Goal: Find specific page/section: Find specific page/section

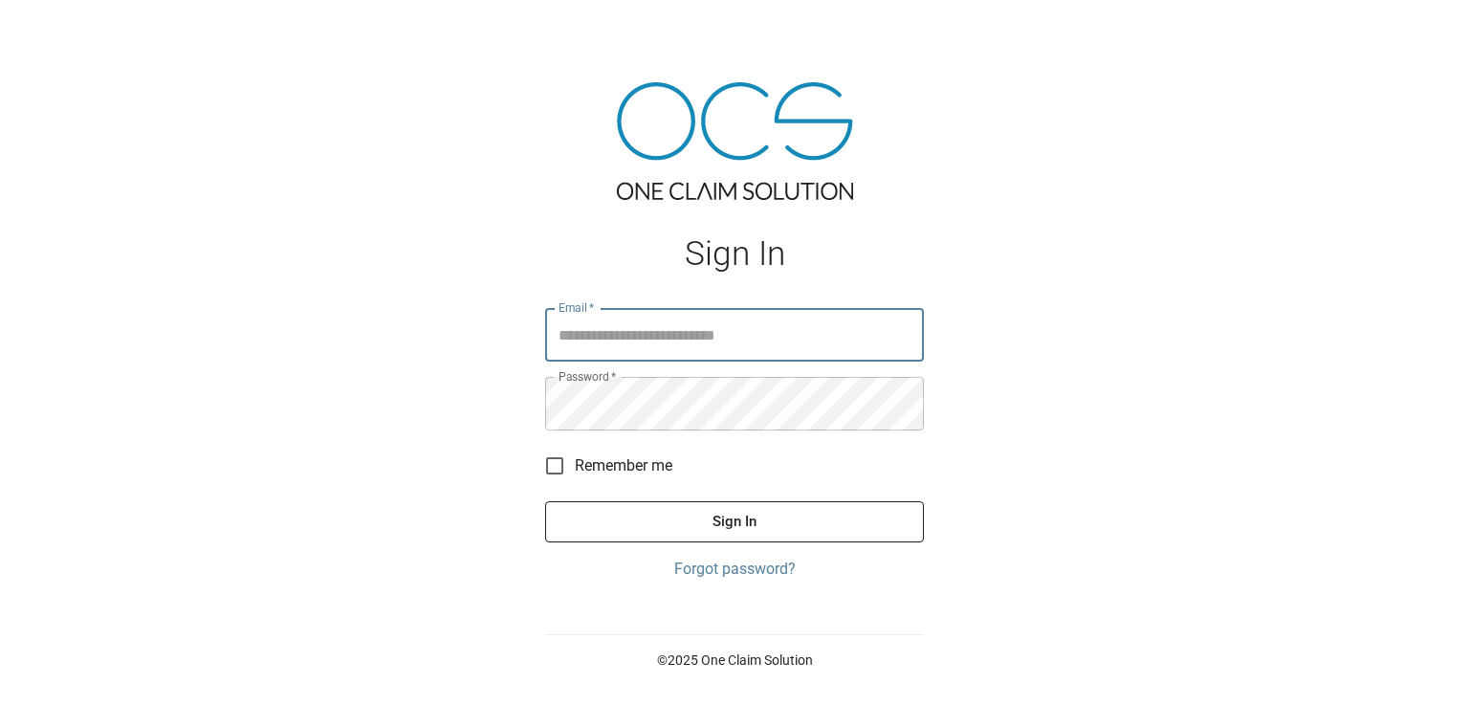
type input "**********"
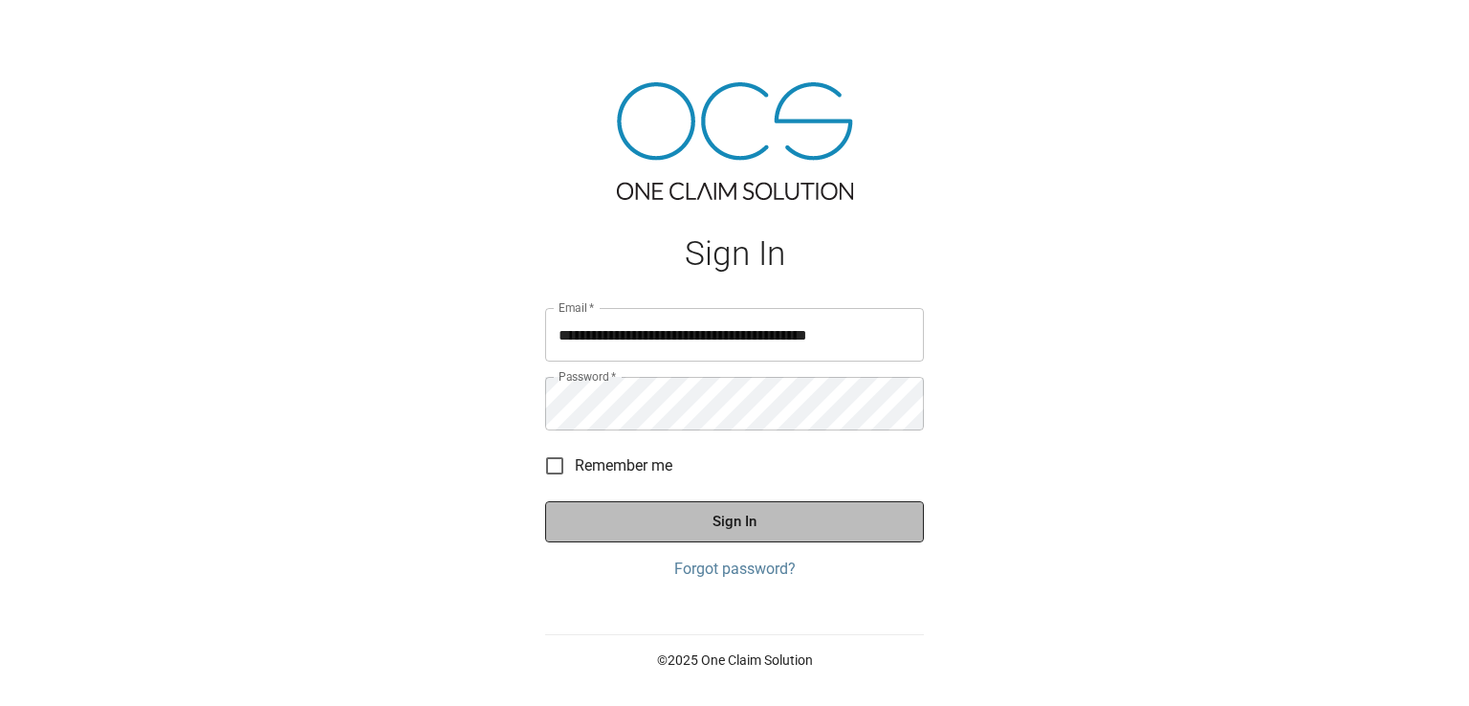
click at [777, 525] on button "Sign In" at bounding box center [734, 521] width 379 height 40
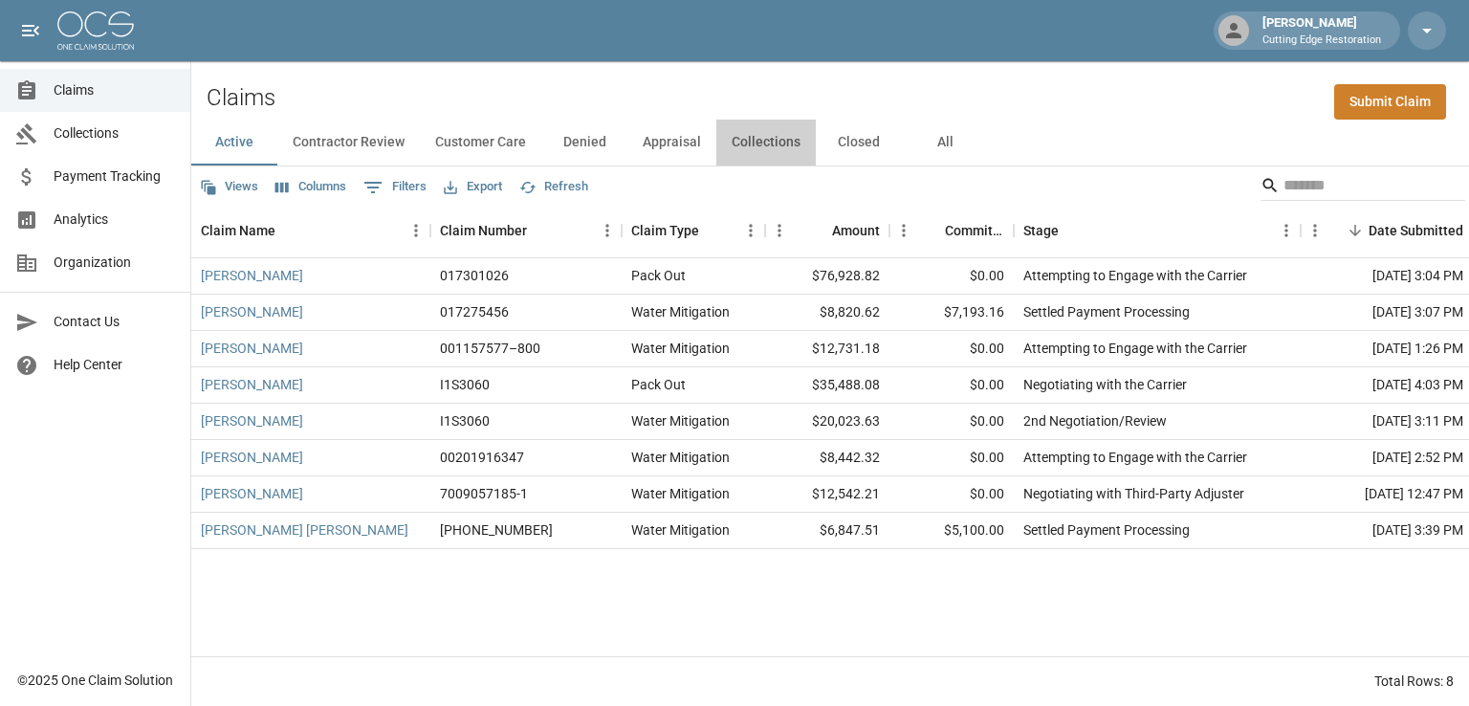
click at [769, 143] on button "Collections" at bounding box center [765, 143] width 99 height 46
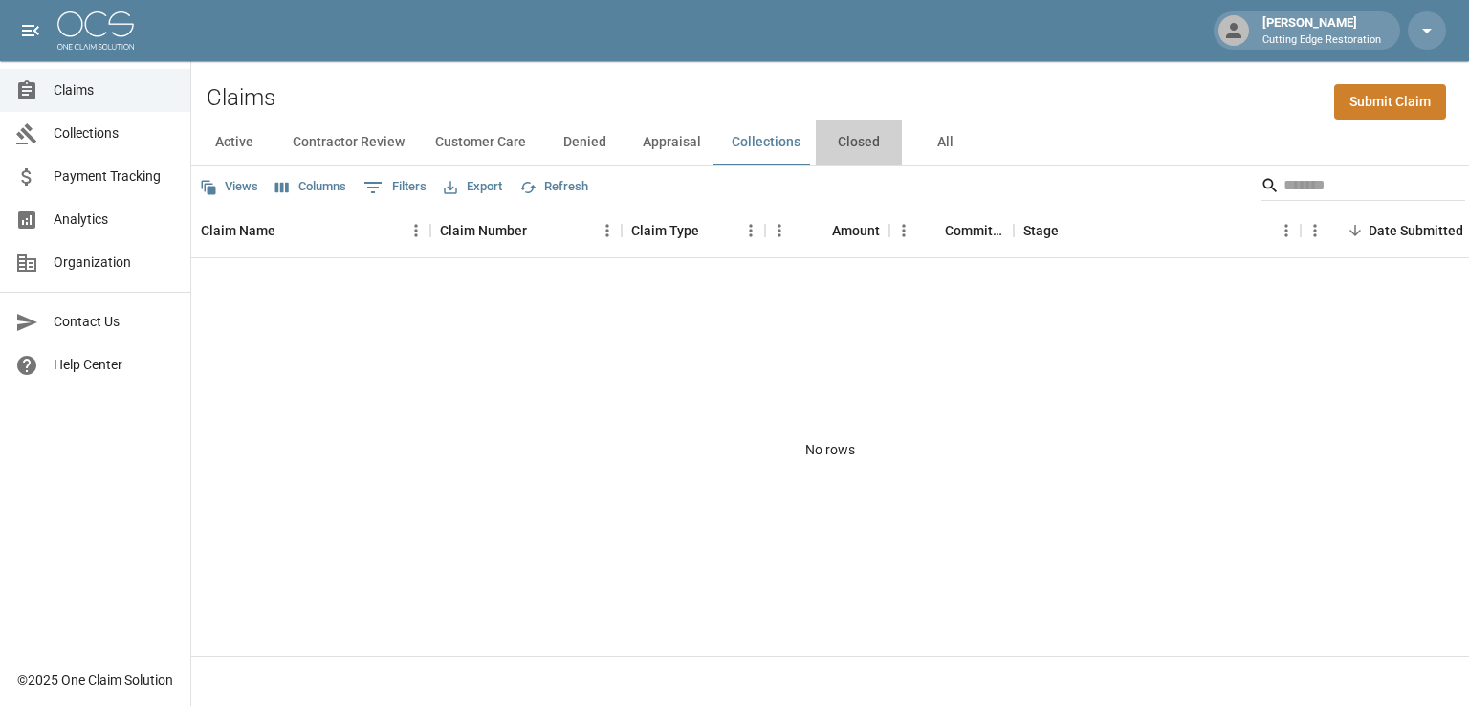
click at [853, 146] on button "Closed" at bounding box center [859, 143] width 86 height 46
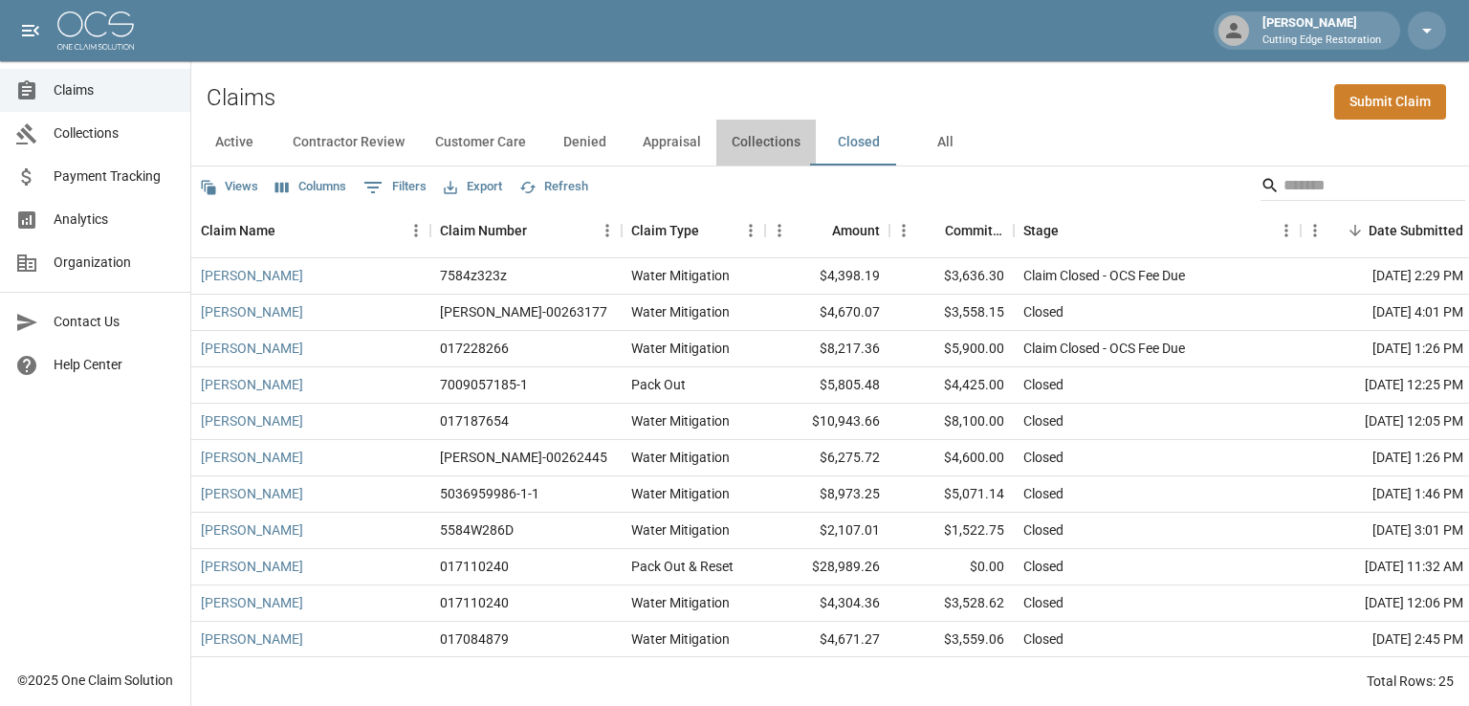
click at [769, 146] on button "Collections" at bounding box center [765, 143] width 99 height 46
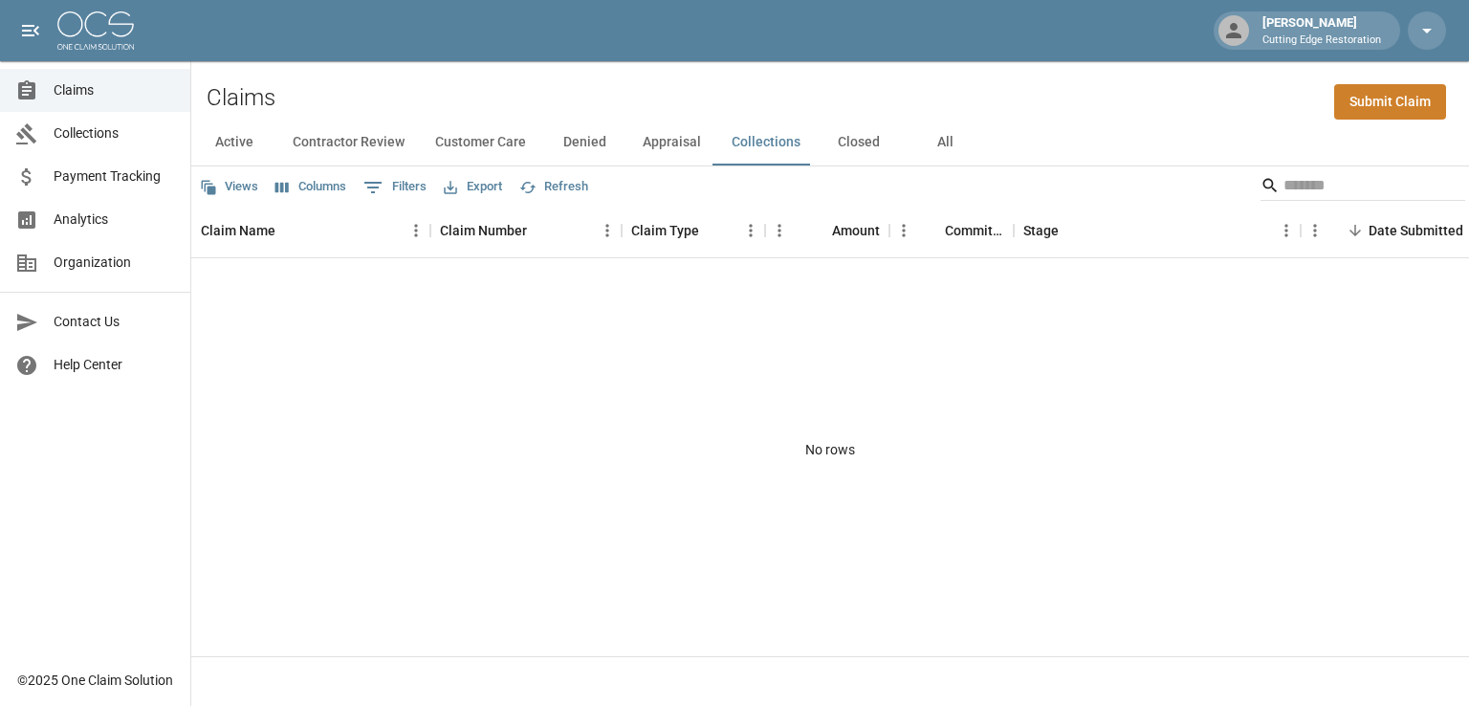
click at [662, 141] on button "Appraisal" at bounding box center [672, 143] width 89 height 46
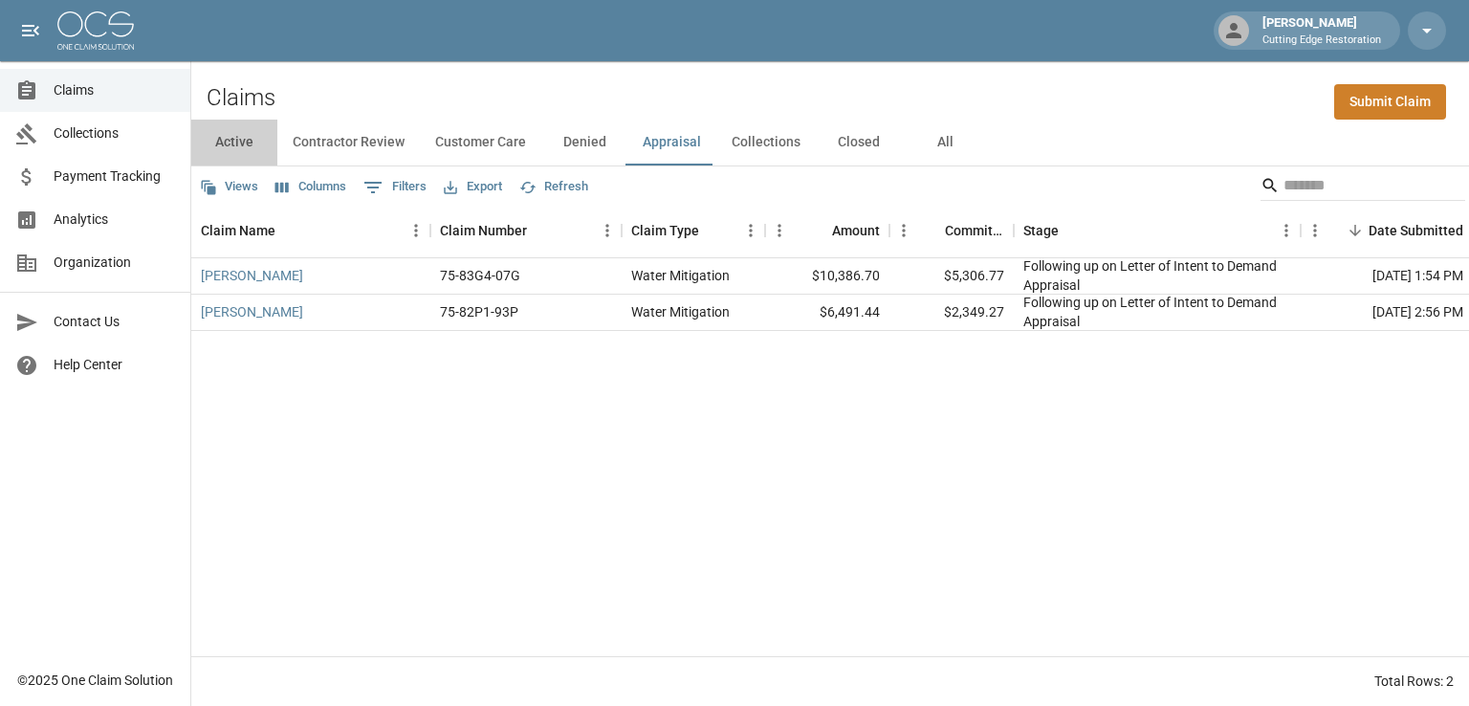
click at [231, 146] on button "Active" at bounding box center [234, 143] width 86 height 46
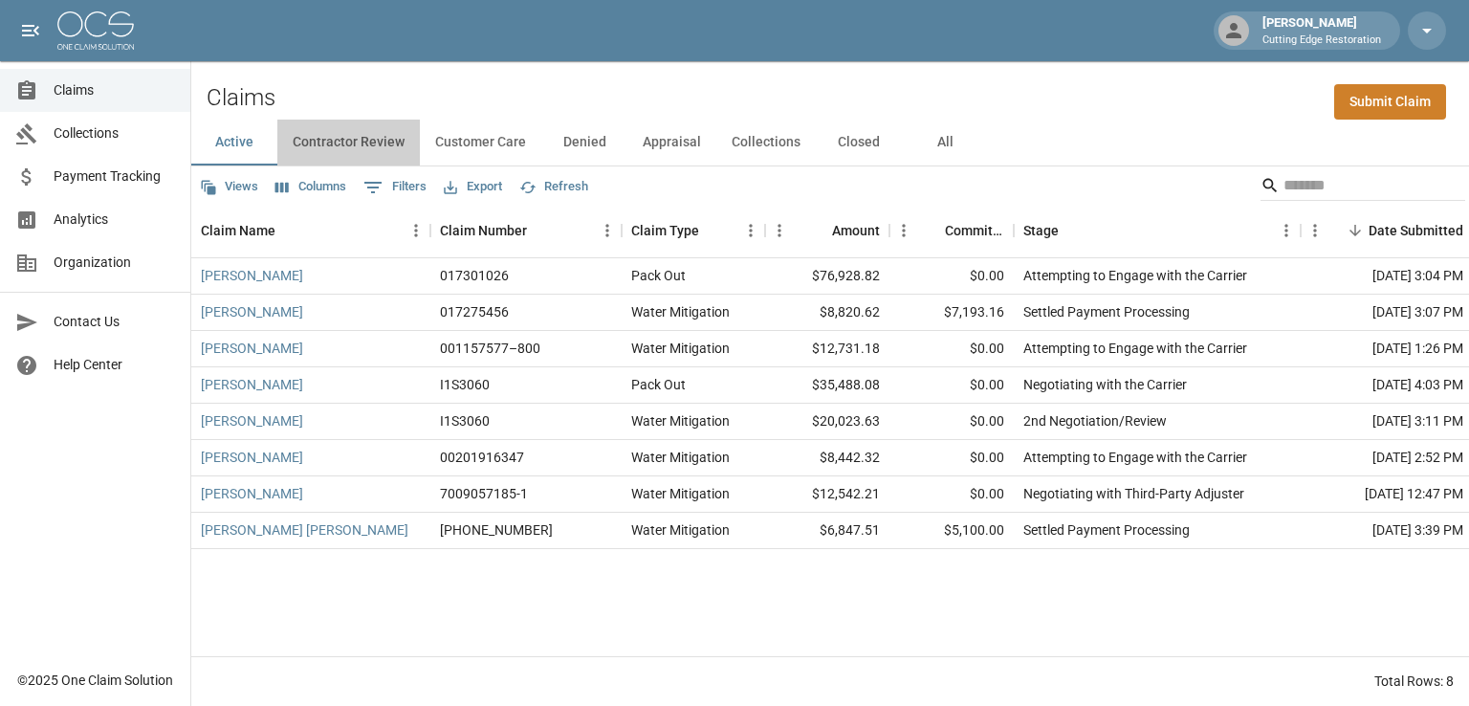
click at [314, 143] on button "Contractor Review" at bounding box center [348, 143] width 143 height 46
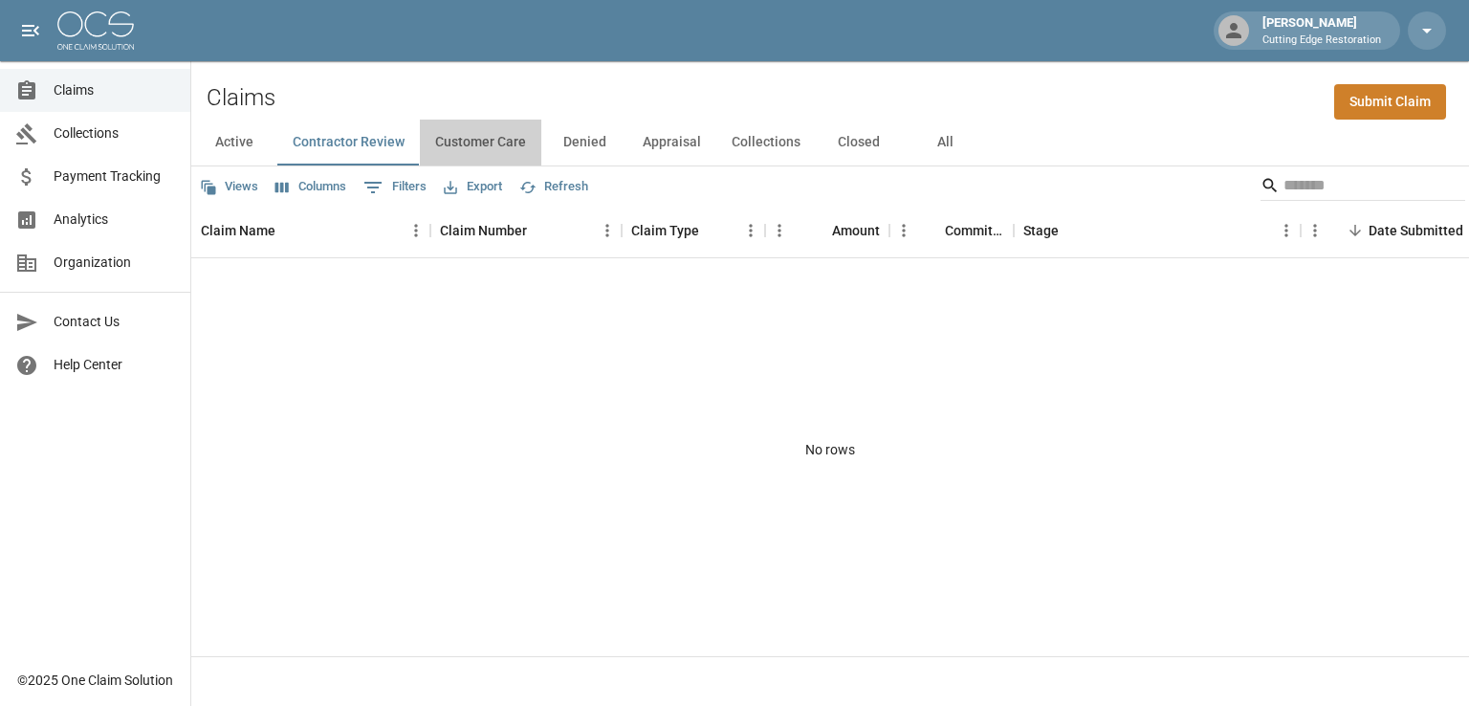
click at [457, 141] on button "Customer Care" at bounding box center [480, 143] width 121 height 46
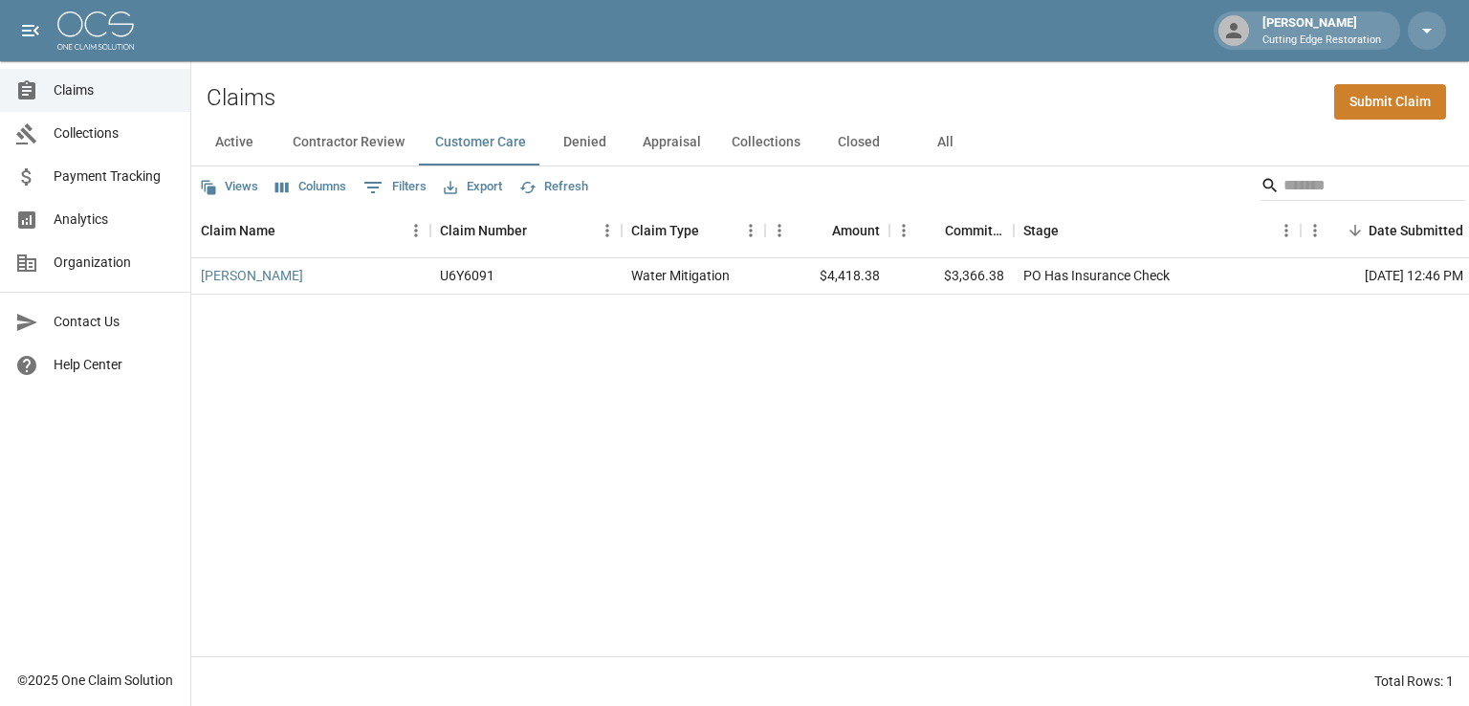
click at [570, 137] on button "Denied" at bounding box center [584, 143] width 86 height 46
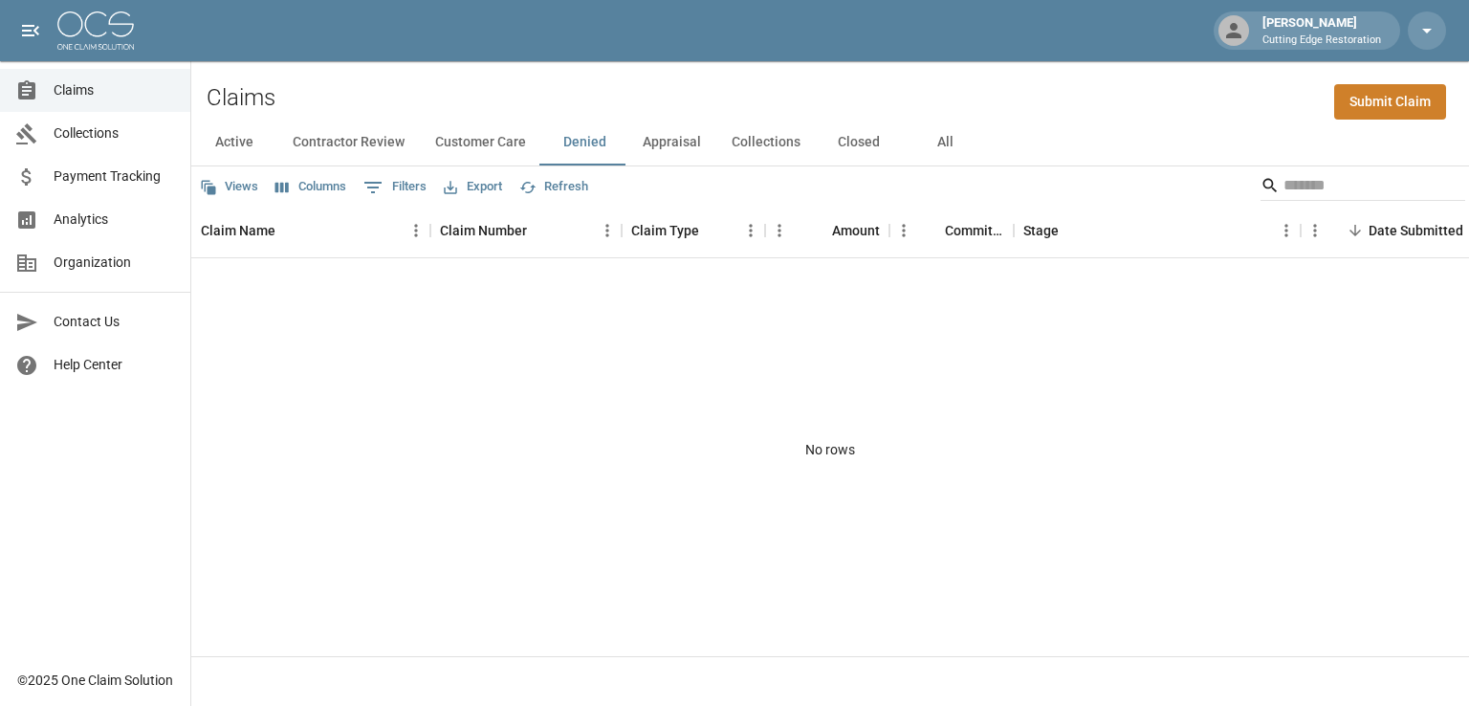
click at [662, 140] on button "Appraisal" at bounding box center [672, 143] width 89 height 46
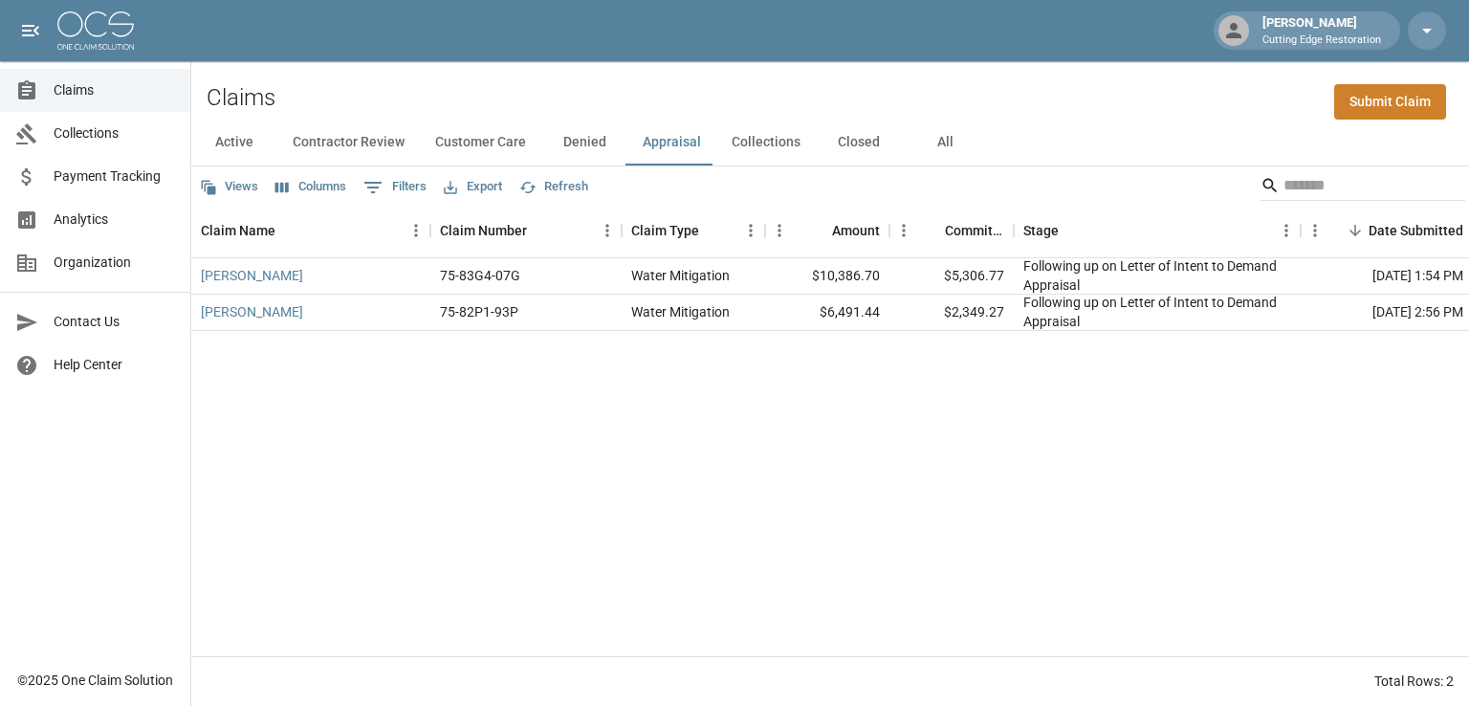
click at [777, 146] on button "Collections" at bounding box center [765, 143] width 99 height 46
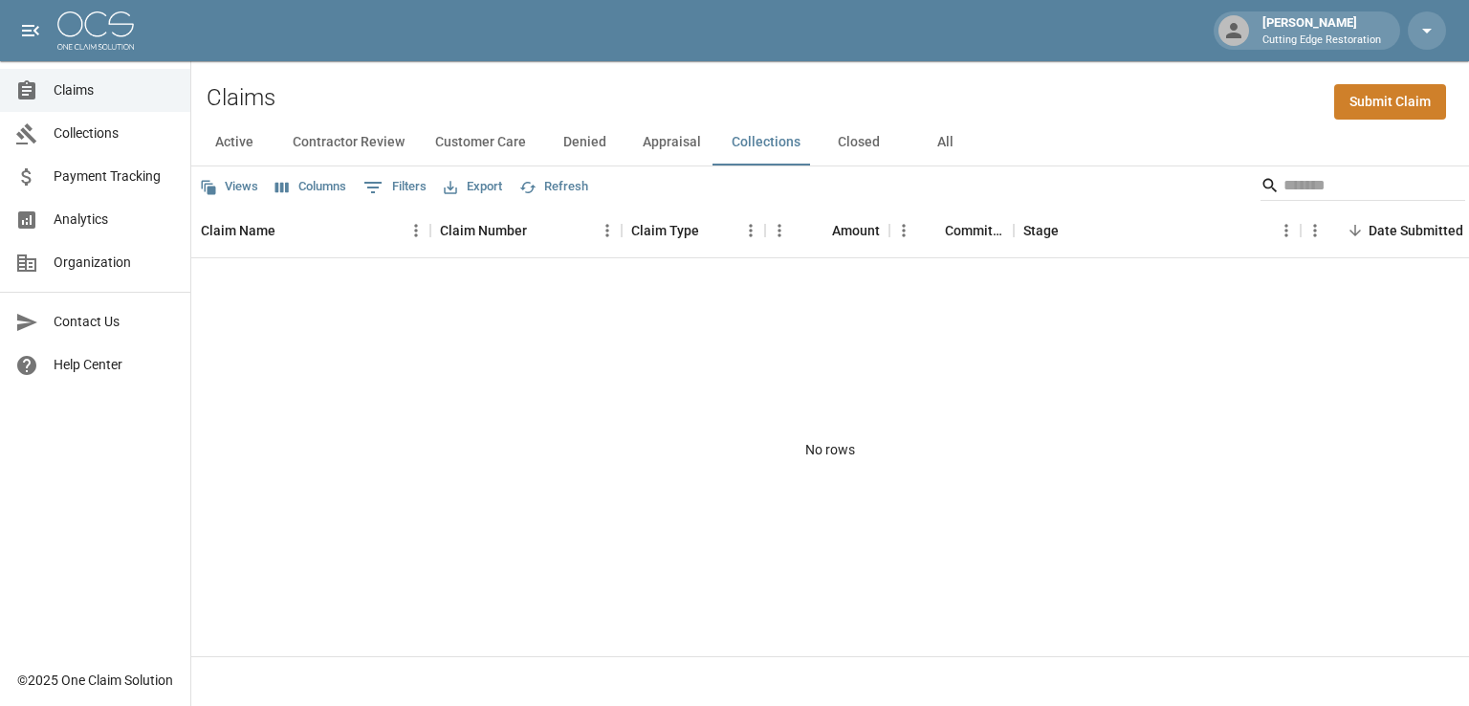
click at [845, 146] on button "Closed" at bounding box center [859, 143] width 86 height 46
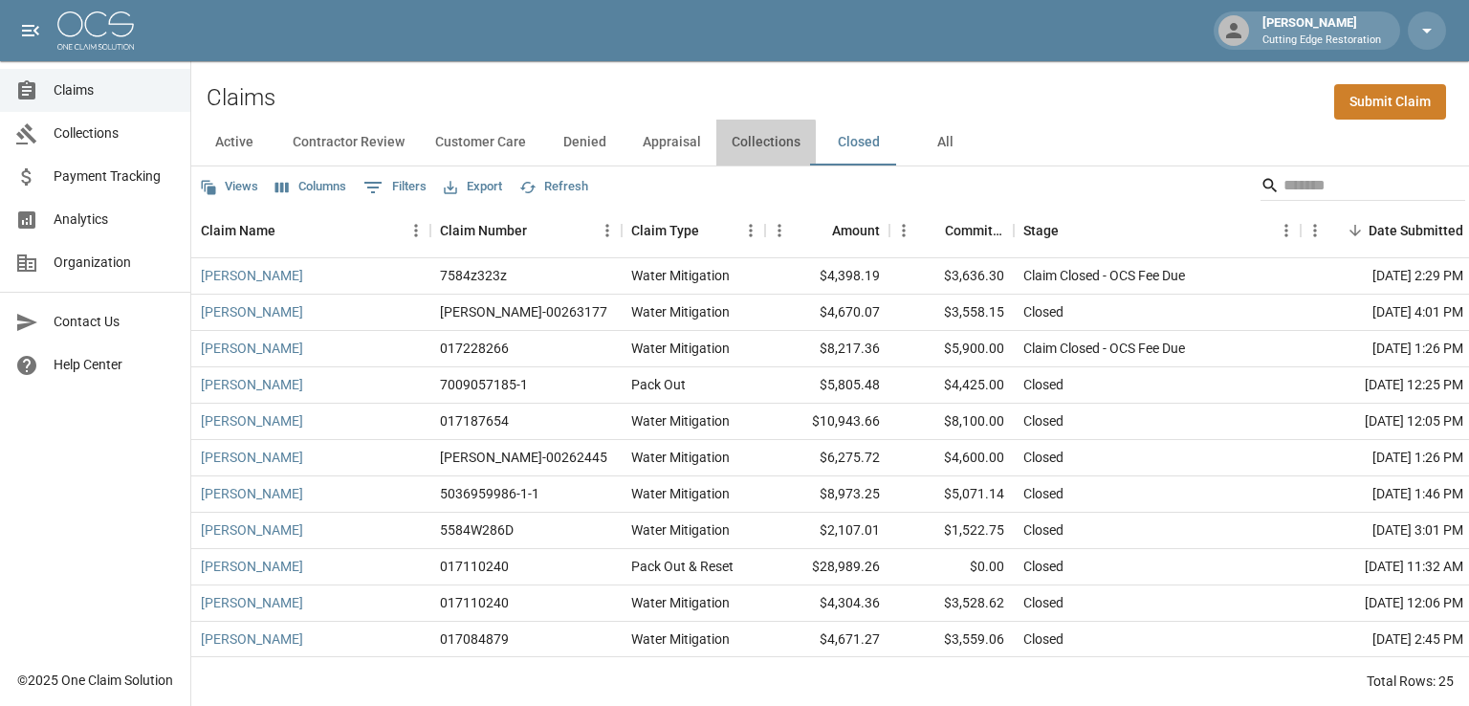
click at [737, 148] on button "Collections" at bounding box center [765, 143] width 99 height 46
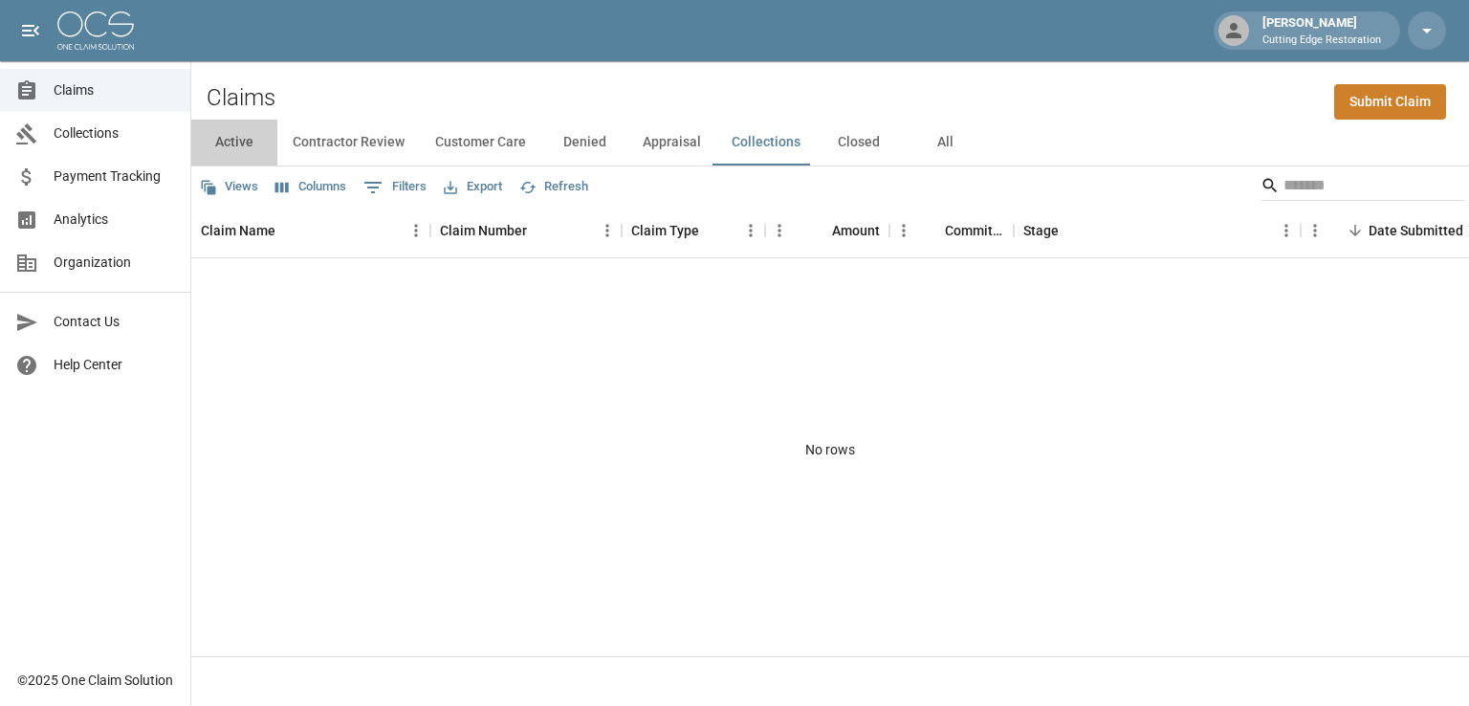
click at [233, 140] on button "Active" at bounding box center [234, 143] width 86 height 46
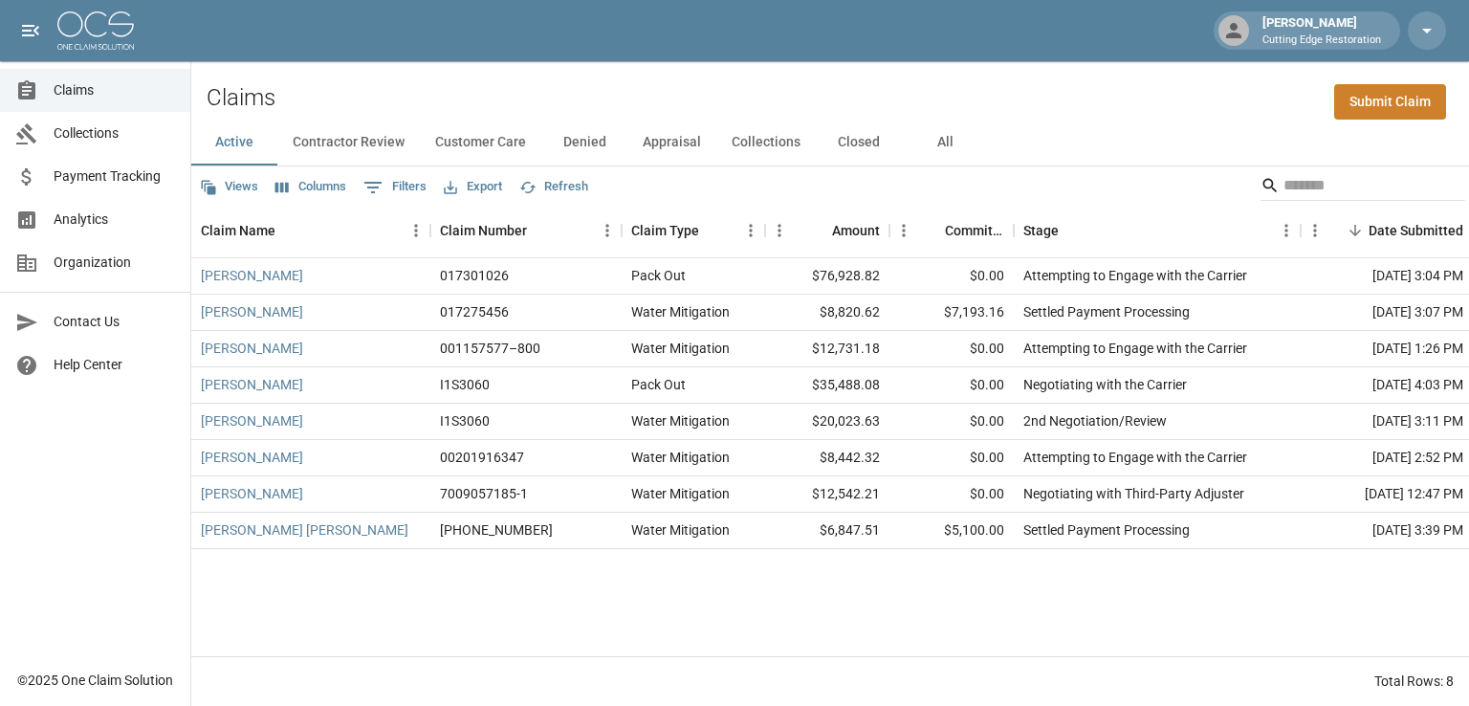
click at [848, 139] on button "Closed" at bounding box center [859, 143] width 86 height 46
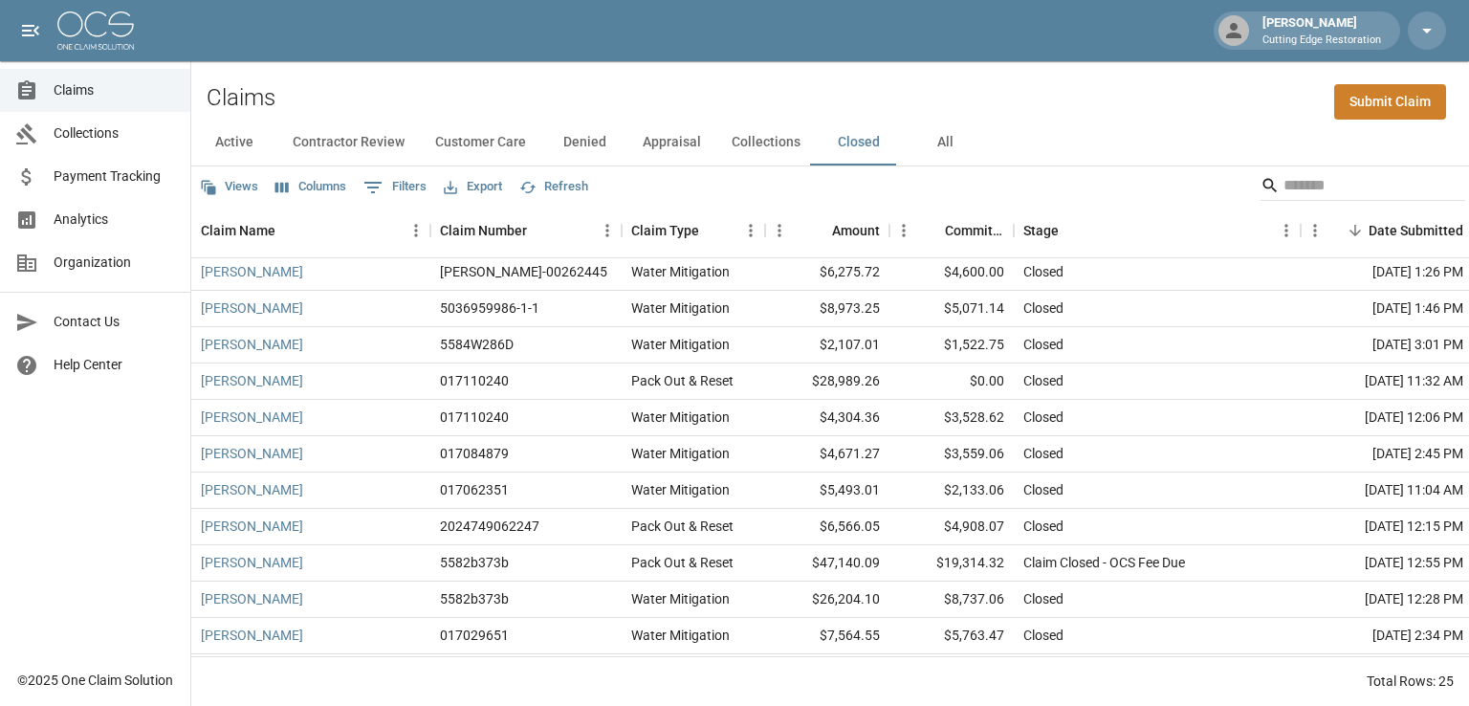
scroll to position [287, 0]
